Goal: Information Seeking & Learning: Learn about a topic

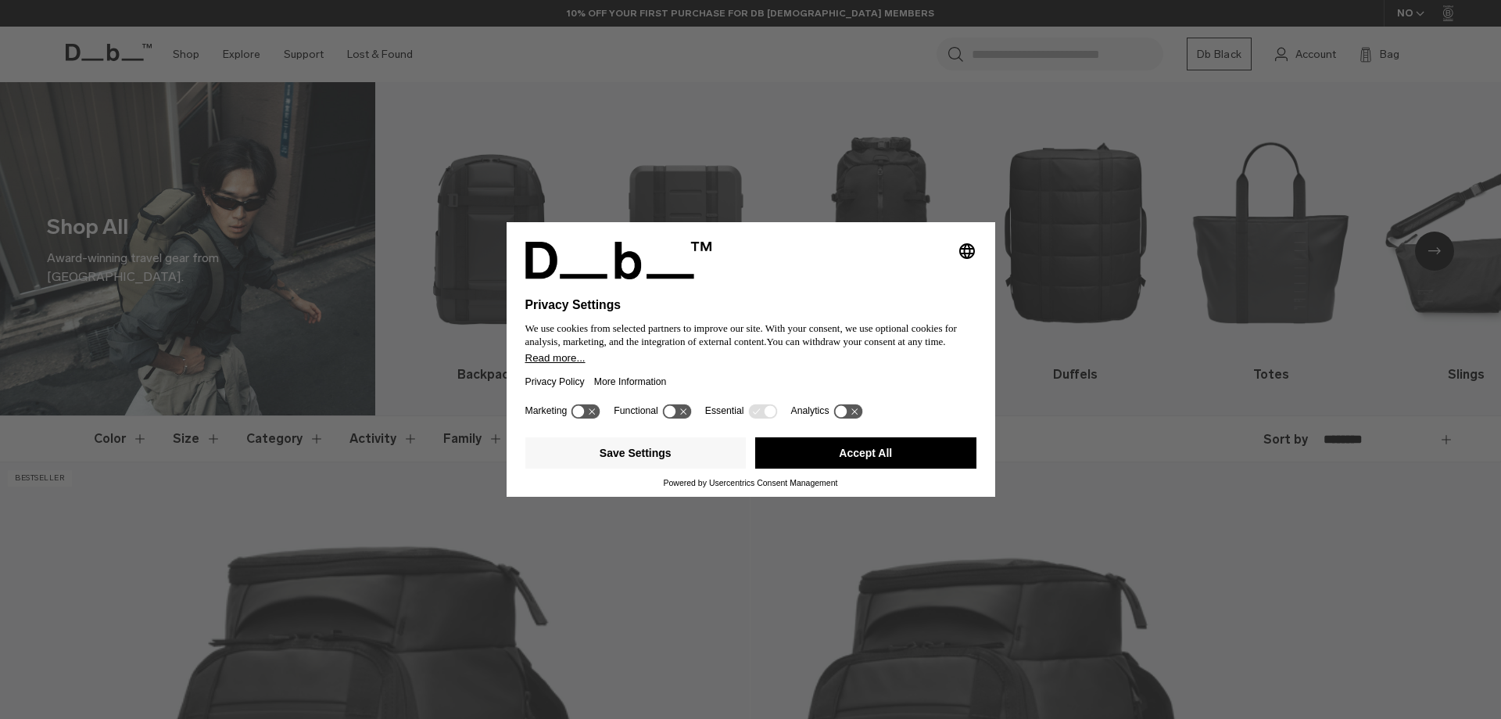
click at [898, 452] on button "Accept All" at bounding box center [865, 452] width 221 height 31
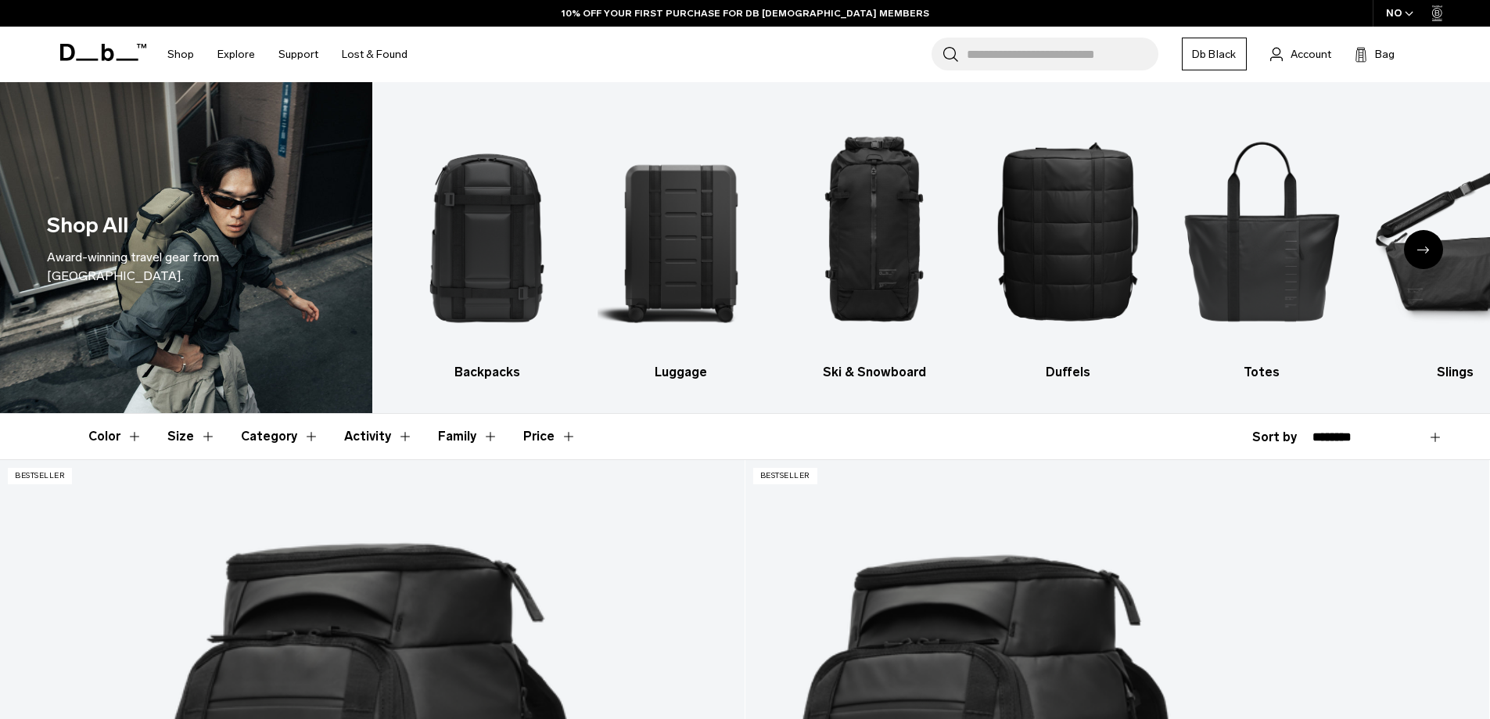
click at [1435, 13] on icon at bounding box center [1437, 12] width 5 height 5
click at [1228, 54] on link "Db Black" at bounding box center [1214, 54] width 65 height 33
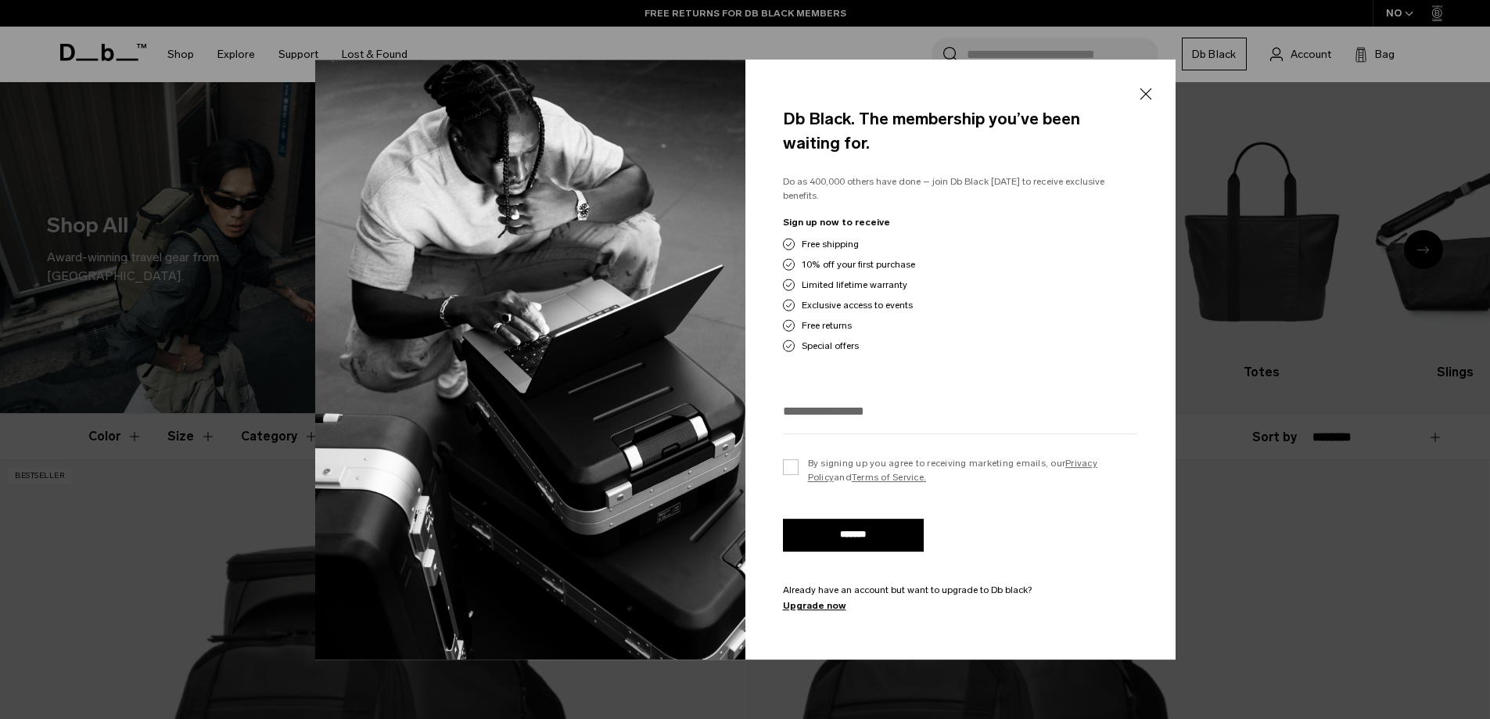
click at [1140, 101] on button "Close" at bounding box center [1145, 94] width 20 height 33
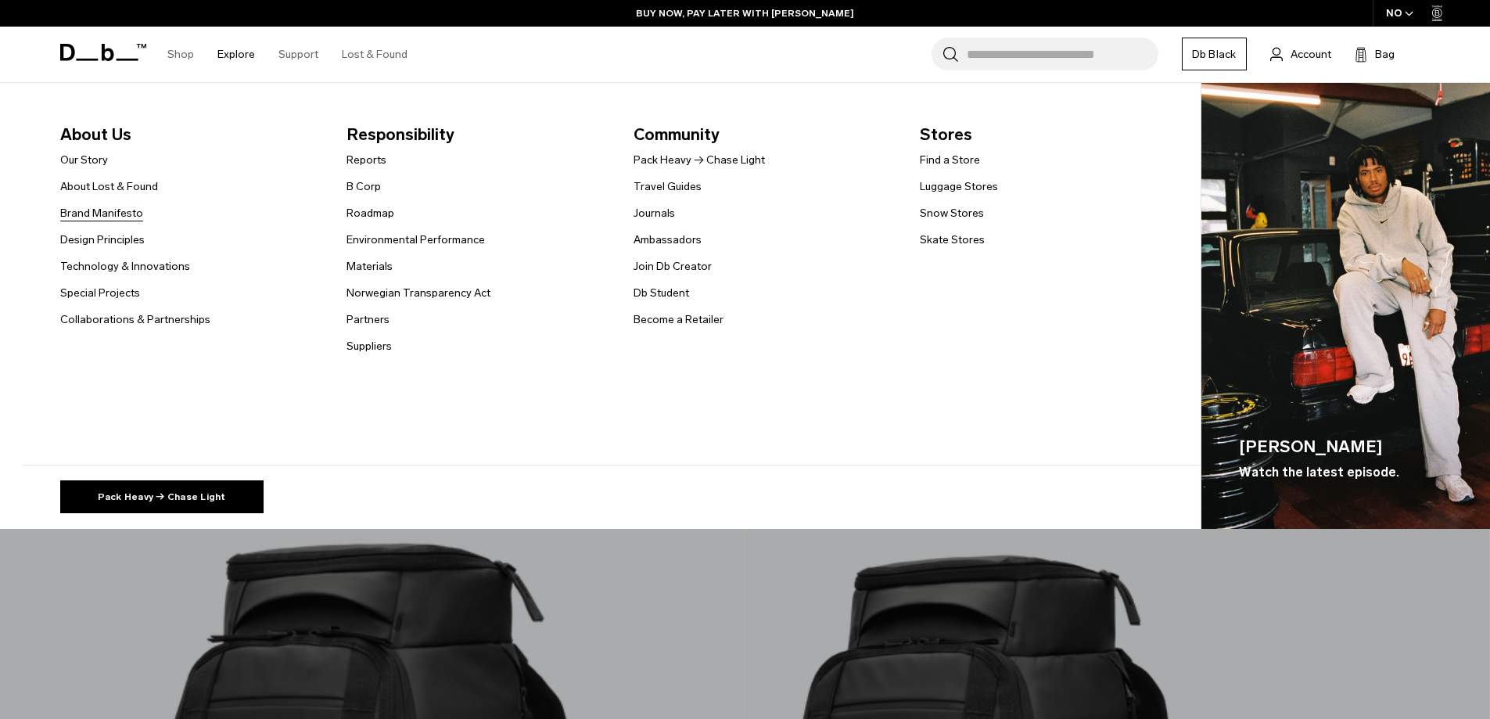
click at [113, 206] on link "Brand Manifesto" at bounding box center [101, 213] width 83 height 16
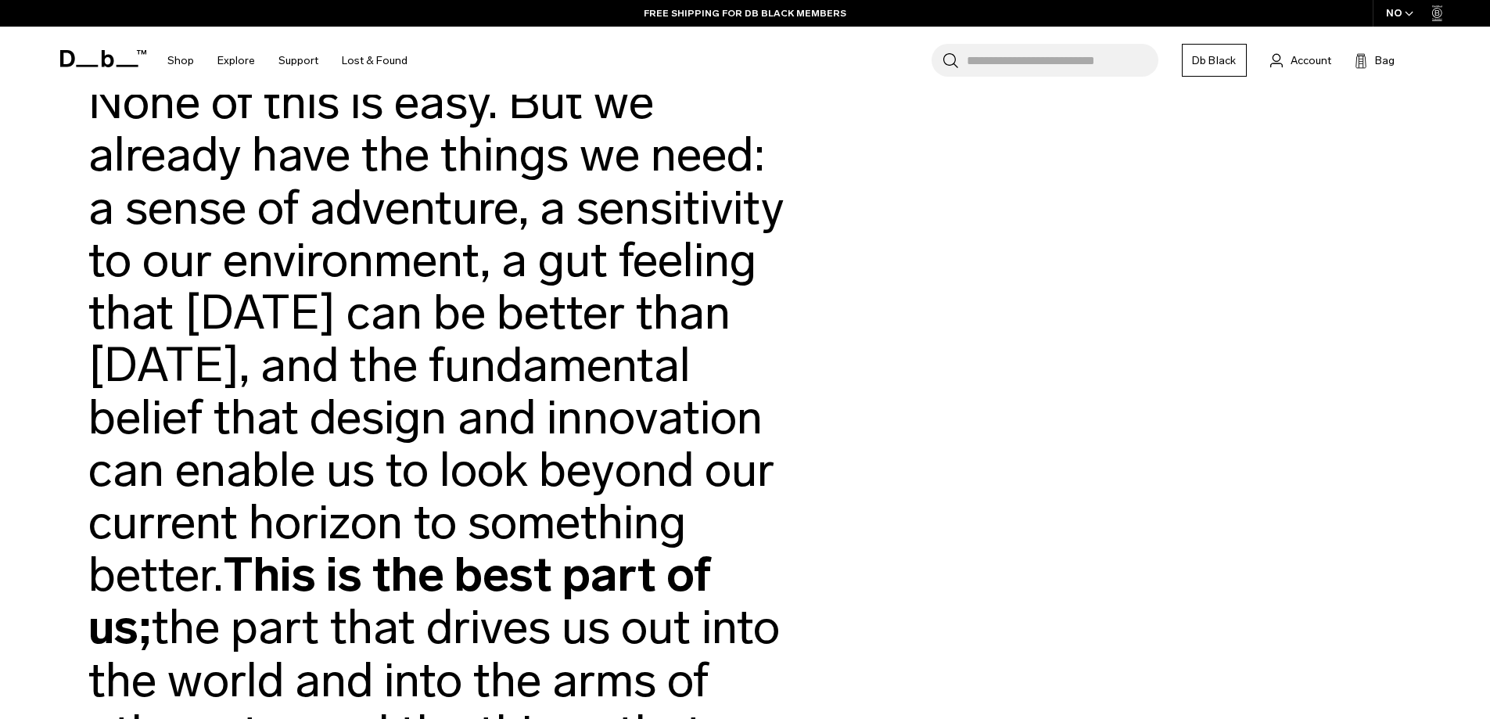
scroll to position [3519, 0]
